Goal: Task Accomplishment & Management: Use online tool/utility

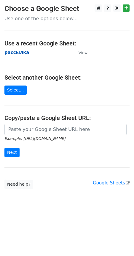
click at [10, 52] on strong "рассылка" at bounding box center [16, 52] width 25 height 5
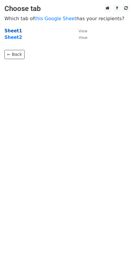
click at [7, 31] on strong "Sheet1" at bounding box center [13, 30] width 18 height 5
